Goal: Use online tool/utility: Utilize a website feature to perform a specific function

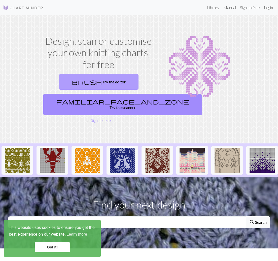
click at [111, 80] on link "brush Try the editor" at bounding box center [98, 82] width 79 height 16
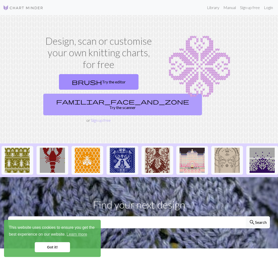
click at [120, 102] on link "familiar_face_and_zone Try the scanner" at bounding box center [122, 105] width 158 height 22
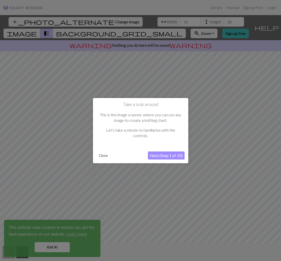
click at [165, 155] on button "Next (Step 1 of 10)" at bounding box center [166, 156] width 37 height 8
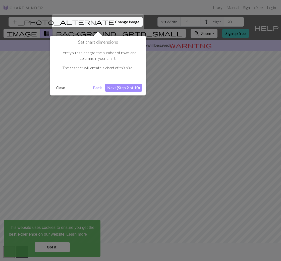
click at [125, 88] on button "Next (Step 2 of 10)" at bounding box center [123, 88] width 37 height 8
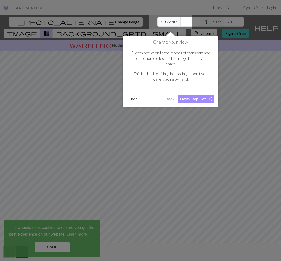
click at [197, 96] on button "Next (Step 3 of 10)" at bounding box center [196, 99] width 37 height 8
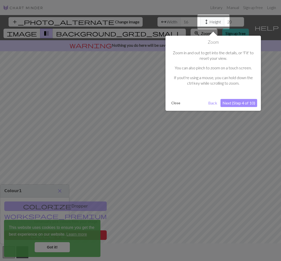
click at [236, 105] on button "Next (Step 4 of 10)" at bounding box center [239, 103] width 37 height 8
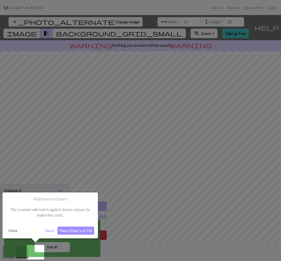
click at [64, 234] on button "Next (Step 5 of 10)" at bounding box center [76, 231] width 37 height 8
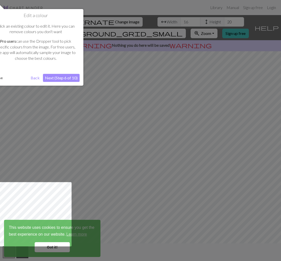
click at [57, 79] on button "Next (Step 6 of 10)" at bounding box center [61, 78] width 37 height 8
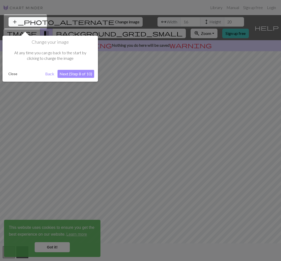
click at [64, 78] on button "Next (Step 8 of 10)" at bounding box center [76, 74] width 37 height 8
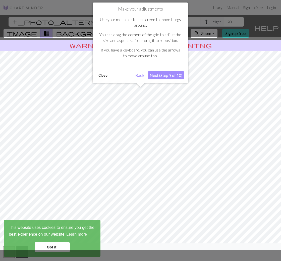
click at [172, 77] on button "Next (Step 9 of 10)" at bounding box center [166, 75] width 37 height 8
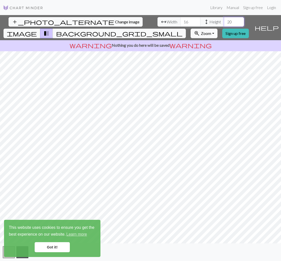
click at [224, 22] on input "20" at bounding box center [234, 22] width 20 height 10
click at [224, 23] on input "19" at bounding box center [234, 22] width 20 height 10
click at [224, 23] on input "18" at bounding box center [234, 22] width 20 height 10
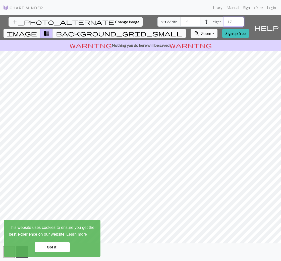
click at [224, 23] on input "17" at bounding box center [234, 22] width 20 height 10
click at [224, 21] on input "44" at bounding box center [234, 22] width 20 height 10
type input "45"
click at [224, 21] on input "45" at bounding box center [234, 22] width 20 height 10
click at [181, 21] on input "35" at bounding box center [191, 22] width 20 height 10
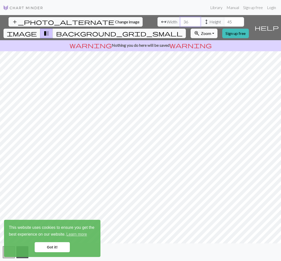
click at [181, 21] on input "36" at bounding box center [191, 22] width 20 height 10
click at [181, 21] on input "37" at bounding box center [191, 22] width 20 height 10
click at [181, 21] on input "38" at bounding box center [191, 22] width 20 height 10
click at [181, 21] on input "39" at bounding box center [191, 22] width 20 height 10
click at [181, 21] on input "40" at bounding box center [191, 22] width 20 height 10
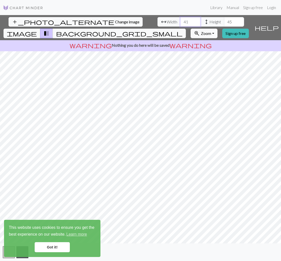
click at [181, 21] on input "41" at bounding box center [191, 22] width 20 height 10
click at [181, 21] on input "42" at bounding box center [191, 22] width 20 height 10
click at [181, 21] on input "43" at bounding box center [191, 22] width 20 height 10
click at [181, 21] on input "44" at bounding box center [191, 22] width 20 height 10
click at [181, 21] on input "45" at bounding box center [191, 22] width 20 height 10
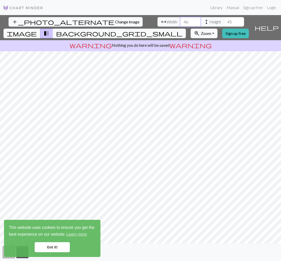
click at [181, 21] on input "46" at bounding box center [191, 22] width 20 height 10
click at [181, 21] on input "47" at bounding box center [191, 22] width 20 height 10
click at [181, 21] on input "48" at bounding box center [191, 22] width 20 height 10
click at [181, 21] on input "49" at bounding box center [191, 22] width 20 height 10
click at [181, 21] on input "50" at bounding box center [191, 22] width 20 height 10
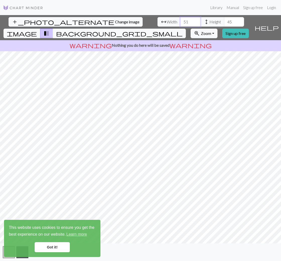
click at [181, 21] on input "51" at bounding box center [191, 22] width 20 height 10
click at [181, 21] on input "52" at bounding box center [191, 22] width 20 height 10
click at [181, 21] on input "53" at bounding box center [191, 22] width 20 height 10
click at [181, 21] on input "54" at bounding box center [191, 22] width 20 height 10
click at [181, 21] on input "55" at bounding box center [191, 22] width 20 height 10
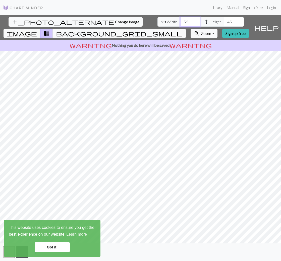
click at [181, 21] on input "56" at bounding box center [191, 22] width 20 height 10
click at [181, 21] on input "57" at bounding box center [191, 22] width 20 height 10
click at [181, 21] on input "58" at bounding box center [191, 22] width 20 height 10
click at [181, 21] on input "59" at bounding box center [191, 22] width 20 height 10
type input "60"
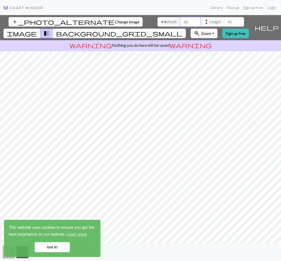
click at [181, 21] on input "60" at bounding box center [191, 22] width 20 height 10
click at [224, 21] on input "46" at bounding box center [234, 22] width 20 height 10
click at [224, 21] on input "47" at bounding box center [234, 22] width 20 height 10
click at [224, 21] on input "48" at bounding box center [234, 22] width 20 height 10
click at [224, 21] on input "49" at bounding box center [234, 22] width 20 height 10
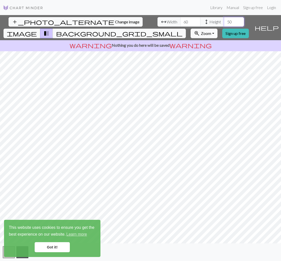
click at [224, 21] on input "50" at bounding box center [234, 22] width 20 height 10
click at [224, 21] on input "51" at bounding box center [234, 22] width 20 height 10
click at [224, 21] on input "52" at bounding box center [234, 22] width 20 height 10
click at [224, 21] on input "53" at bounding box center [234, 22] width 20 height 10
click at [224, 21] on input "54" at bounding box center [234, 22] width 20 height 10
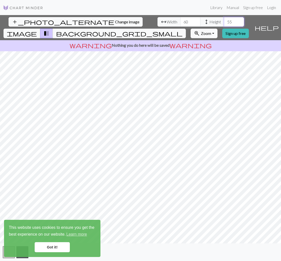
click at [224, 21] on input "55" at bounding box center [234, 22] width 20 height 10
click at [224, 21] on input "56" at bounding box center [234, 22] width 20 height 10
click at [224, 21] on input "57" at bounding box center [234, 22] width 20 height 10
click at [224, 21] on input "58" at bounding box center [234, 22] width 20 height 10
click at [224, 21] on input "59" at bounding box center [234, 22] width 20 height 10
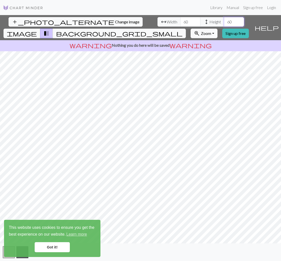
type input "60"
click at [224, 21] on input "60" at bounding box center [234, 22] width 20 height 10
click at [183, 30] on span "background_grid_small" at bounding box center [119, 33] width 127 height 7
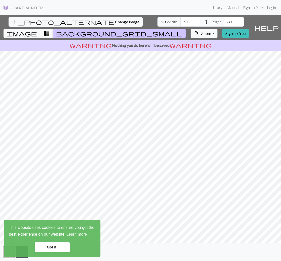
click at [50, 30] on span "transition_fade" at bounding box center [46, 33] width 6 height 7
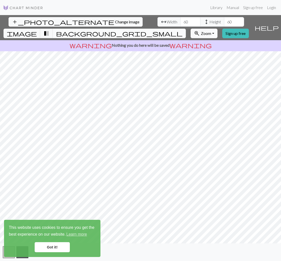
click at [179, 29] on button "background_grid_small" at bounding box center [119, 34] width 133 height 10
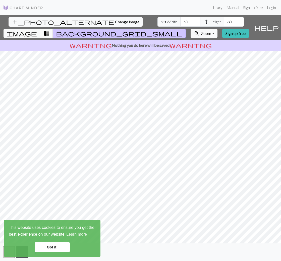
click at [50, 30] on span "transition_fade" at bounding box center [46, 33] width 6 height 7
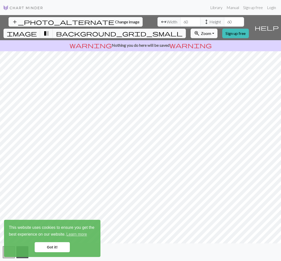
click at [115, 20] on span "Change image" at bounding box center [127, 21] width 24 height 5
click at [224, 21] on input "20" at bounding box center [234, 22] width 20 height 10
type input "100"
click at [181, 19] on input "20" at bounding box center [191, 22] width 20 height 10
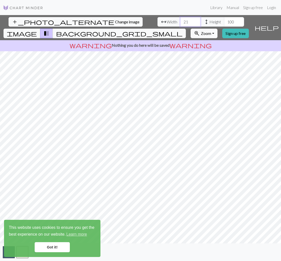
click at [181, 19] on input "21" at bounding box center [191, 22] width 20 height 10
drag, startPoint x: 86, startPoint y: 21, endPoint x: 72, endPoint y: 21, distance: 13.6
click at [158, 21] on div "arrow_range Width 21 height Height 100" at bounding box center [201, 22] width 87 height 10
type input "100"
click at [183, 30] on span "background_grid_small" at bounding box center [119, 33] width 127 height 7
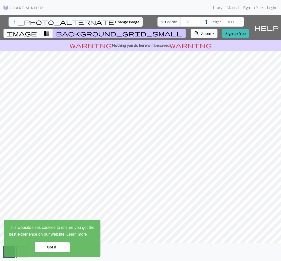
click at [183, 30] on span "background_grid_small" at bounding box center [119, 33] width 127 height 7
click at [224, 22] on input "100" at bounding box center [234, 22] width 20 height 10
click at [224, 20] on input "101" at bounding box center [234, 22] width 20 height 10
click at [224, 20] on input "102" at bounding box center [234, 22] width 20 height 10
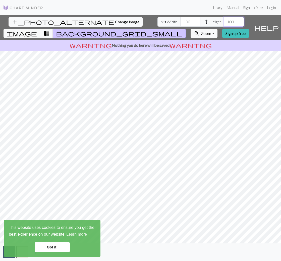
click at [224, 20] on input "103" at bounding box center [234, 22] width 20 height 10
click at [224, 20] on input "104" at bounding box center [234, 22] width 20 height 10
click at [224, 20] on input "105" at bounding box center [234, 22] width 20 height 10
click at [224, 20] on input "106" at bounding box center [234, 22] width 20 height 10
click at [224, 20] on input "107" at bounding box center [234, 22] width 20 height 10
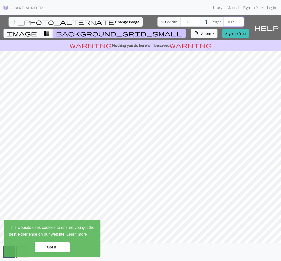
click at [224, 20] on input "108" at bounding box center [234, 22] width 20 height 10
click at [224, 20] on input "109" at bounding box center [234, 22] width 20 height 10
type input "110"
click at [224, 20] on input "110" at bounding box center [234, 22] width 20 height 10
click at [181, 20] on input "101" at bounding box center [191, 22] width 20 height 10
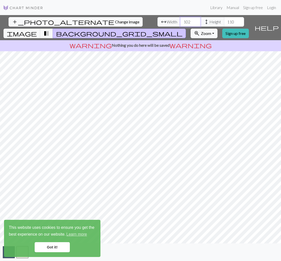
click at [181, 20] on input "102" at bounding box center [191, 22] width 20 height 10
click at [181, 20] on input "103" at bounding box center [191, 22] width 20 height 10
click at [181, 20] on input "104" at bounding box center [191, 22] width 20 height 10
click at [181, 20] on input "105" at bounding box center [191, 22] width 20 height 10
click at [181, 20] on input "106" at bounding box center [191, 22] width 20 height 10
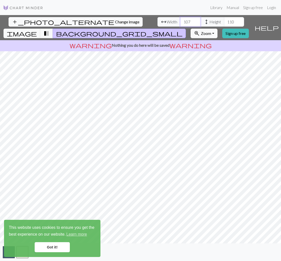
click at [181, 20] on input "107" at bounding box center [191, 22] width 20 height 10
click at [181, 20] on input "108" at bounding box center [191, 22] width 20 height 10
click at [181, 20] on input "109" at bounding box center [191, 22] width 20 height 10
click at [181, 20] on input "110" at bounding box center [191, 22] width 20 height 10
click at [181, 21] on input "111" at bounding box center [191, 22] width 20 height 10
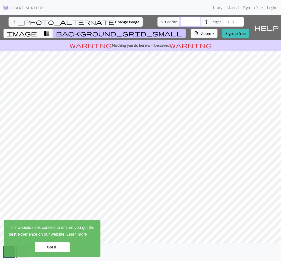
click at [181, 21] on input "112" at bounding box center [191, 22] width 20 height 10
click at [181, 21] on input "113" at bounding box center [191, 22] width 20 height 10
click at [181, 21] on input "114" at bounding box center [191, 22] width 20 height 10
click at [181, 21] on input "115" at bounding box center [191, 22] width 20 height 10
click at [181, 21] on input "116" at bounding box center [191, 22] width 20 height 10
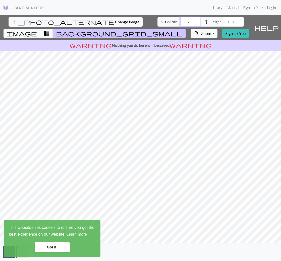
click at [181, 21] on input "117" at bounding box center [191, 22] width 20 height 10
click at [181, 21] on input "118" at bounding box center [191, 22] width 20 height 10
click at [181, 21] on input "119" at bounding box center [191, 22] width 20 height 10
type input "120"
click at [181, 21] on input "120" at bounding box center [191, 22] width 20 height 10
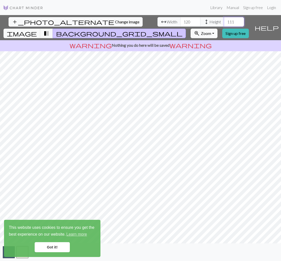
click at [224, 20] on input "111" at bounding box center [234, 22] width 20 height 10
click at [224, 20] on input "112" at bounding box center [234, 22] width 20 height 10
click at [224, 20] on input "113" at bounding box center [234, 22] width 20 height 10
click at [224, 20] on input "114" at bounding box center [234, 22] width 20 height 10
click at [224, 20] on input "115" at bounding box center [234, 22] width 20 height 10
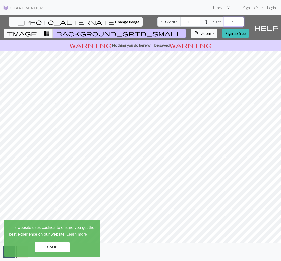
click at [224, 20] on input "116" at bounding box center [234, 22] width 20 height 10
click at [224, 20] on input "117" at bounding box center [234, 22] width 20 height 10
click at [224, 20] on input "118" at bounding box center [234, 22] width 20 height 10
click at [224, 20] on input "119" at bounding box center [234, 22] width 20 height 10
click at [224, 20] on input "120" at bounding box center [234, 22] width 20 height 10
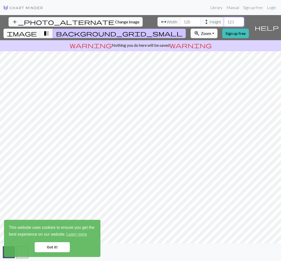
click at [224, 20] on input "121" at bounding box center [234, 22] width 20 height 10
type input "120"
click at [224, 23] on input "120" at bounding box center [234, 22] width 20 height 10
